Goal: Task Accomplishment & Management: Manage account settings

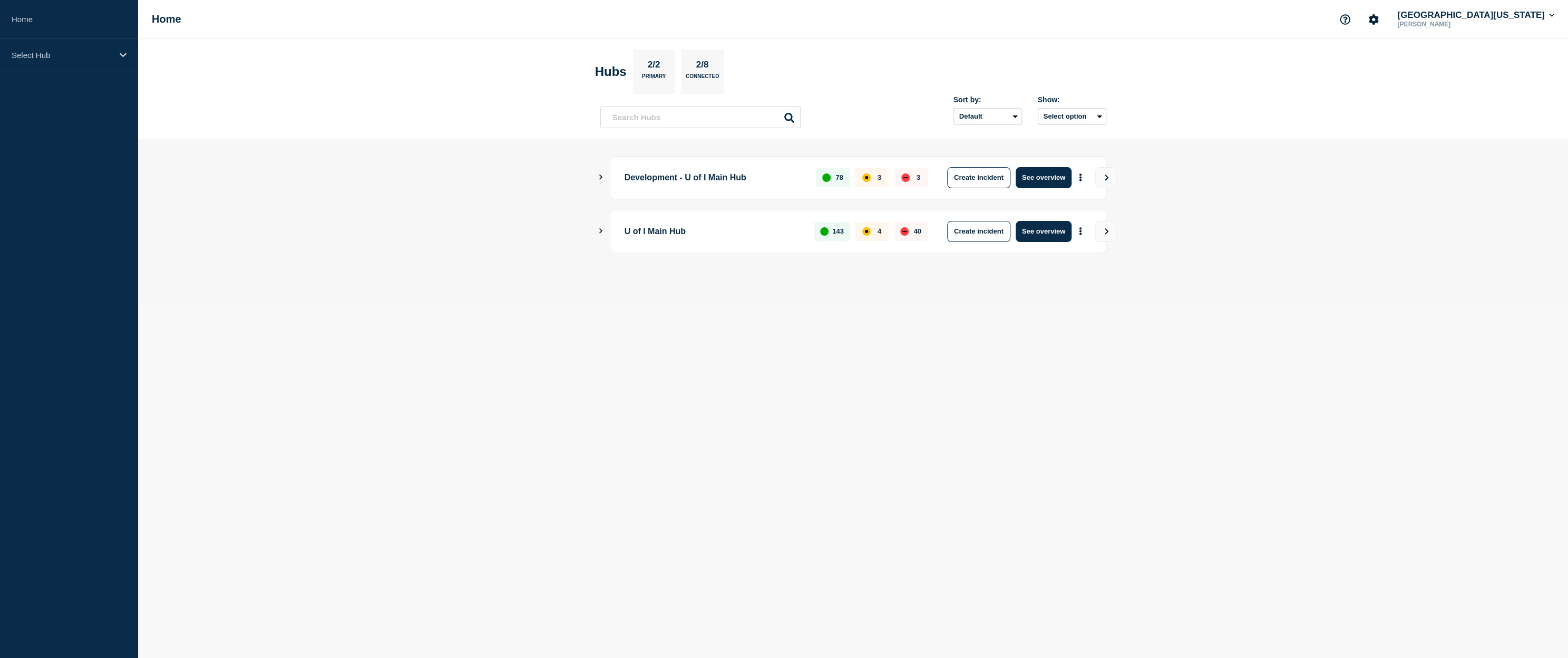
click at [597, 229] on main "Development - U of I Main Hub 78 3 3 Create incident See overview U of I Main H…" at bounding box center [853, 222] width 1430 height 166
click at [598, 230] on icon "Show Connected Hubs" at bounding box center [600, 231] width 7 height 5
click at [1029, 285] on button "See overview" at bounding box center [1044, 285] width 56 height 21
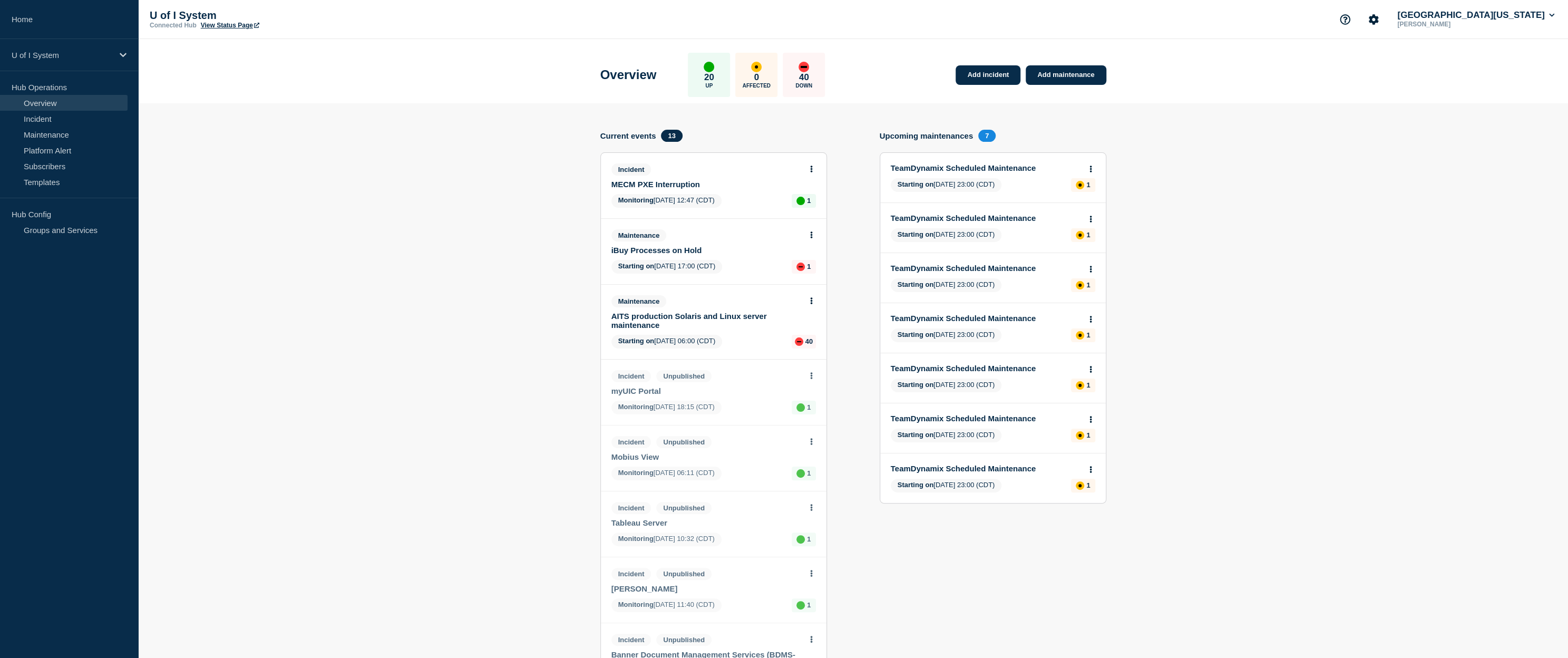
click at [683, 318] on link "AITS production Solaris and Linux server maintenance" at bounding box center [706, 320] width 191 height 18
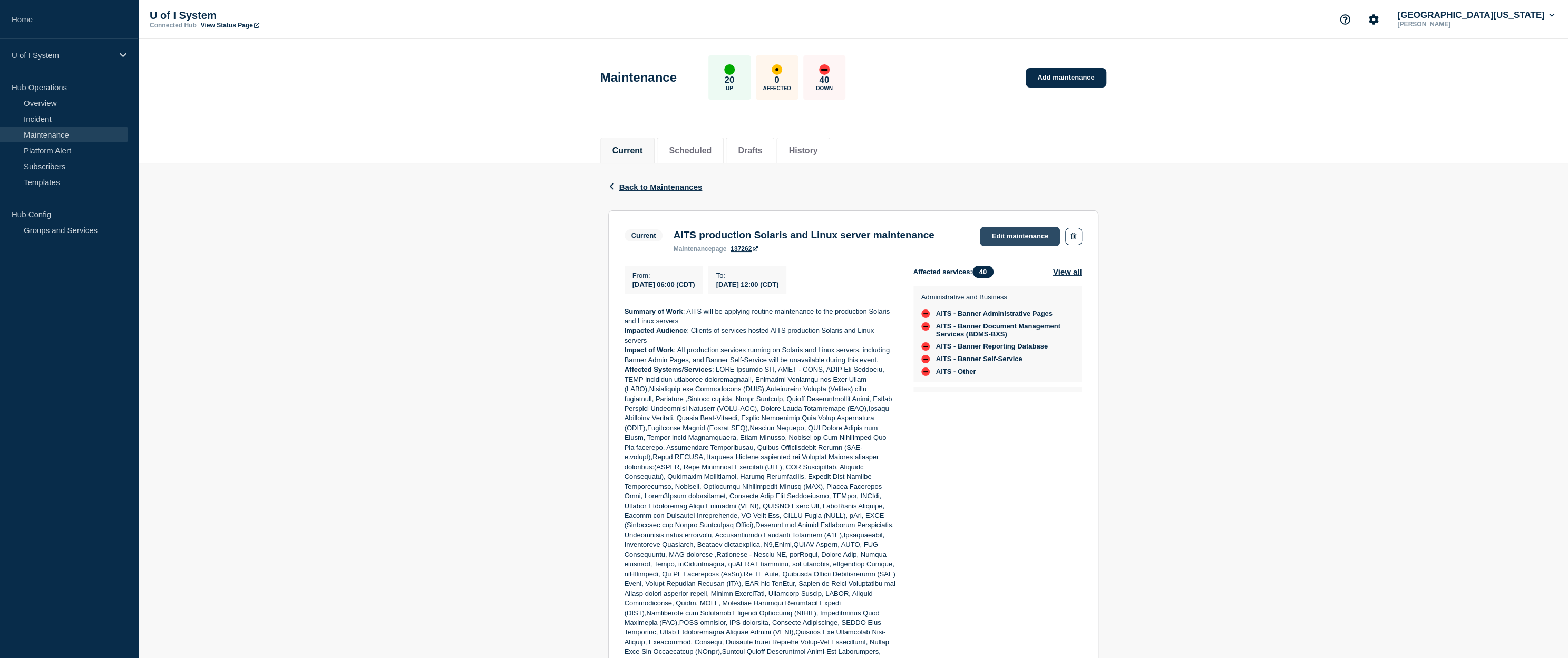
click at [1027, 236] on link "Edit maintenance" at bounding box center [1020, 236] width 80 height 19
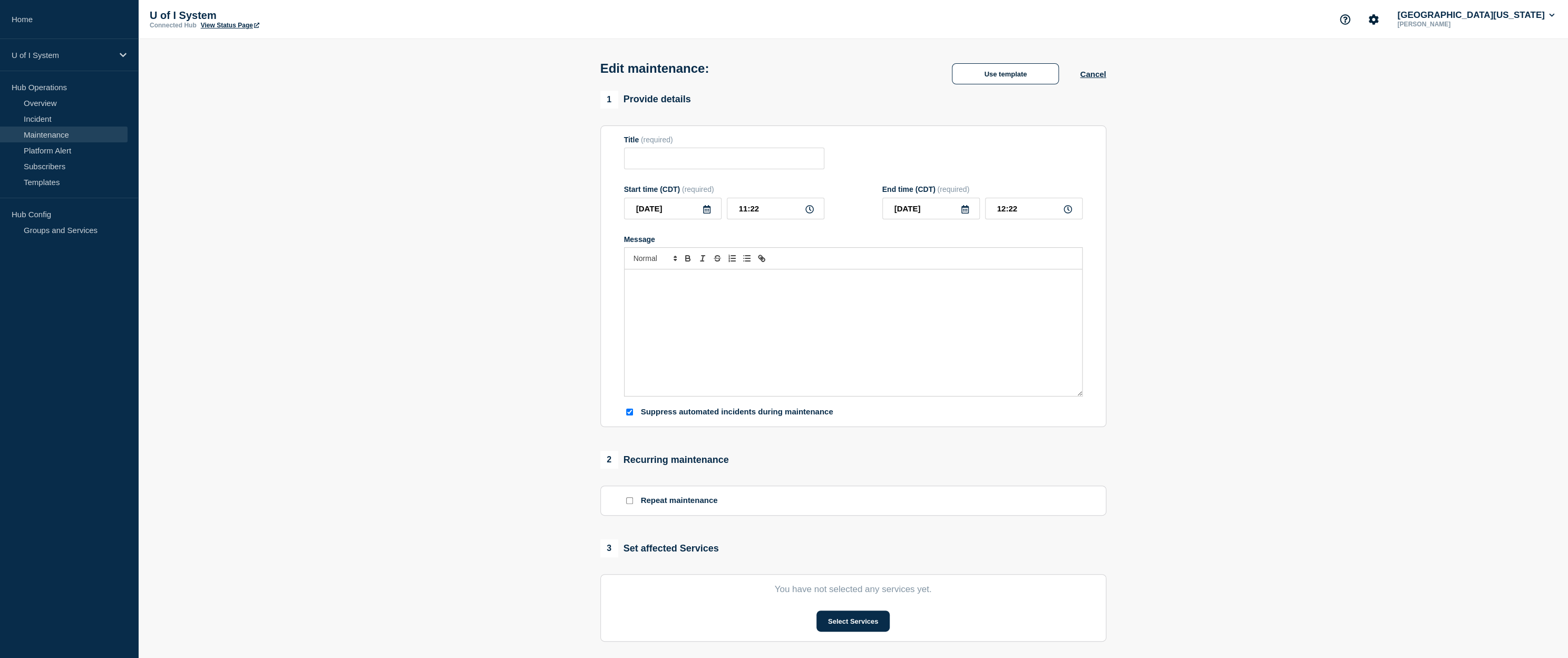
type input "AITS production Solaris and Linux server maintenance"
type input "06:00"
type input "12:00"
checkbox input "true"
checkbox input "false"
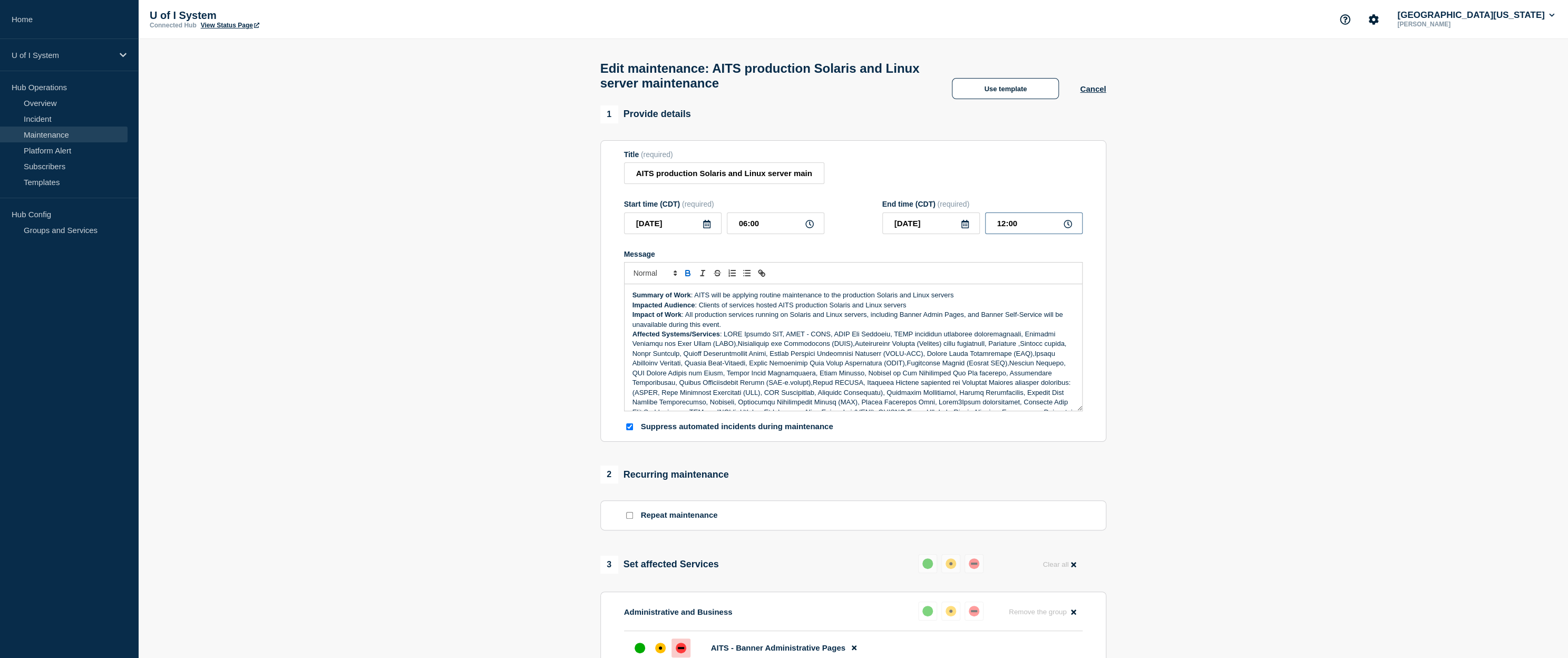
drag, startPoint x: 997, startPoint y: 234, endPoint x: 1027, endPoint y: 227, distance: 30.8
click at [1027, 227] on input "12:00" at bounding box center [1034, 223] width 97 height 22
type input "11:22"
click at [1040, 250] on form "Title (required) AITS production Solaris and Linux server maintenance Start tim…" at bounding box center [853, 291] width 458 height 282
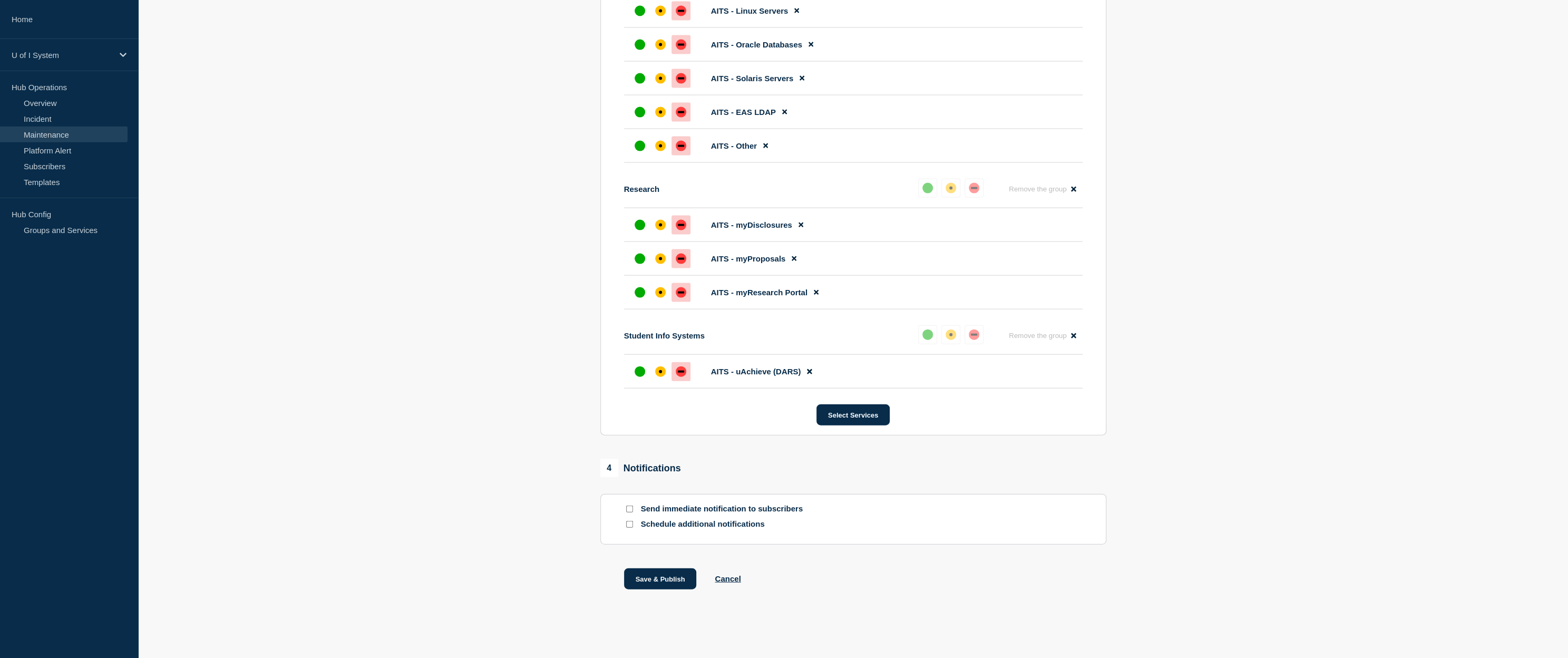
scroll to position [2075, 0]
click at [631, 503] on section "Send immediate notification to subscribers Schedule additional notifications" at bounding box center [853, 519] width 506 height 51
click at [632, 507] on input "Send immediate notification to subscribers" at bounding box center [629, 508] width 7 height 7
checkbox input "true"
click at [660, 575] on button "Save & Publish" at bounding box center [660, 578] width 72 height 21
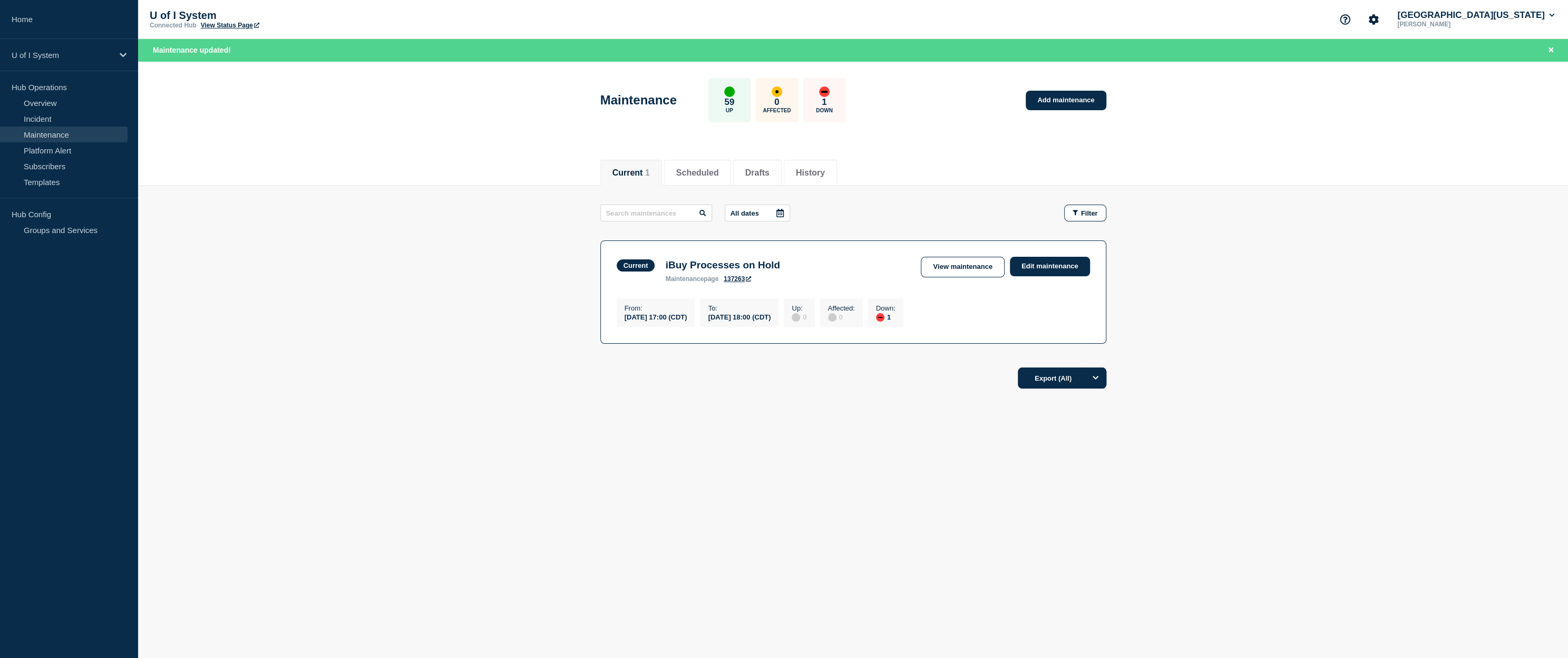
click at [827, 91] on div "down" at bounding box center [824, 91] width 6 height 2
click at [239, 25] on link "View Status Page" at bounding box center [230, 26] width 58 height 7
